Goal: Task Accomplishment & Management: Manage account settings

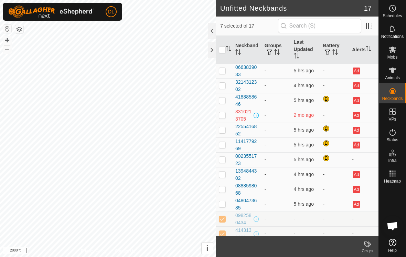
scroll to position [79, 0]
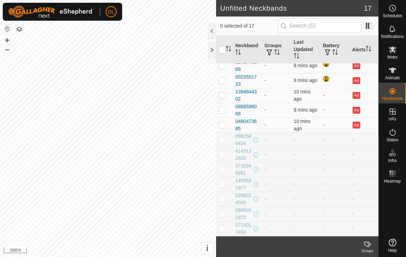
scroll to position [79, 0]
click at [224, 138] on p-checkbox at bounding box center [222, 140] width 7 height 6
checkbox input "true"
click at [225, 154] on p-checkbox at bounding box center [222, 154] width 7 height 6
checkbox input "true"
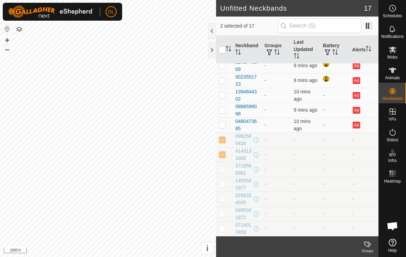
click at [224, 173] on td at bounding box center [224, 169] width 17 height 15
checkbox input "true"
click at [223, 187] on td at bounding box center [224, 184] width 17 height 15
checkbox input "true"
click at [223, 196] on p-checkbox at bounding box center [222, 199] width 7 height 6
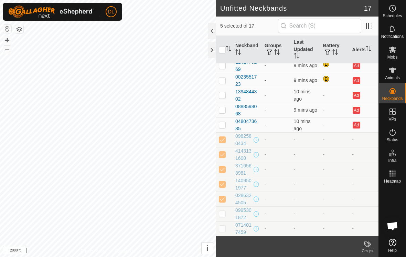
checkbox input "true"
click at [224, 212] on p-checkbox at bounding box center [222, 214] width 7 height 6
checkbox input "true"
click at [226, 226] on td at bounding box center [224, 228] width 17 height 15
checkbox input "true"
